Goal: Transaction & Acquisition: Book appointment/travel/reservation

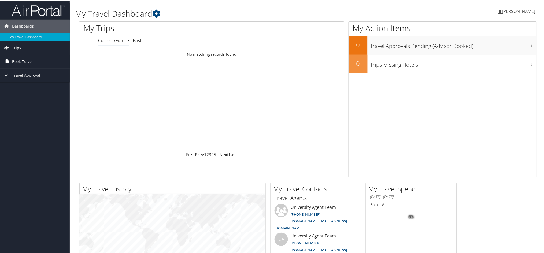
click at [28, 60] on span "Book Travel" at bounding box center [22, 60] width 21 height 13
click at [39, 89] on link "Book/Manage Online Trips" at bounding box center [35, 88] width 70 height 8
click at [29, 64] on span "Book Travel" at bounding box center [22, 60] width 21 height 13
click at [27, 88] on link "Book/Manage Online Trips" at bounding box center [35, 88] width 70 height 8
